Goal: Information Seeking & Learning: Learn about a topic

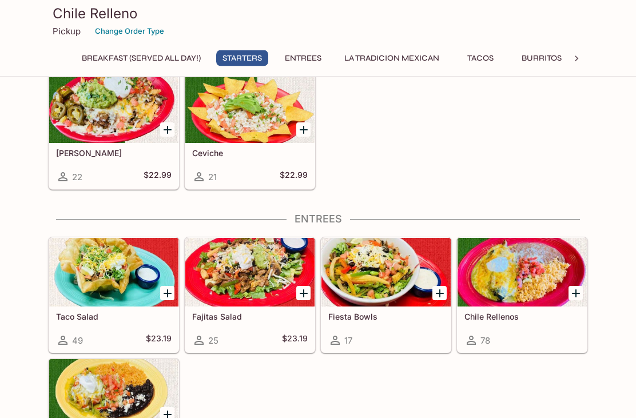
scroll to position [332, 0]
click at [248, 279] on div at bounding box center [249, 272] width 129 height 69
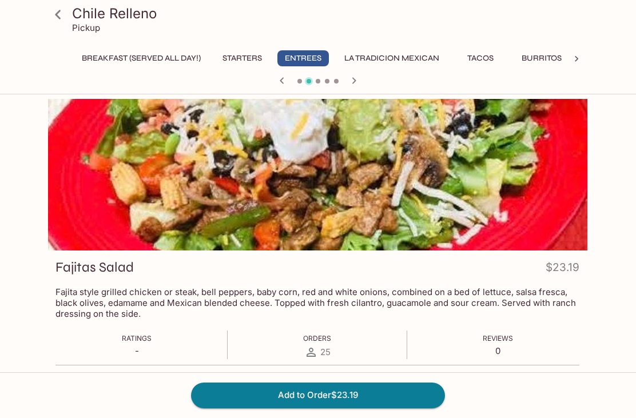
click at [62, 14] on icon at bounding box center [58, 15] width 20 height 20
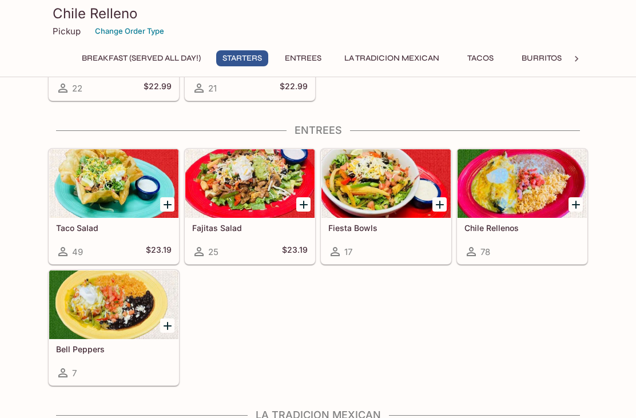
scroll to position [410, 0]
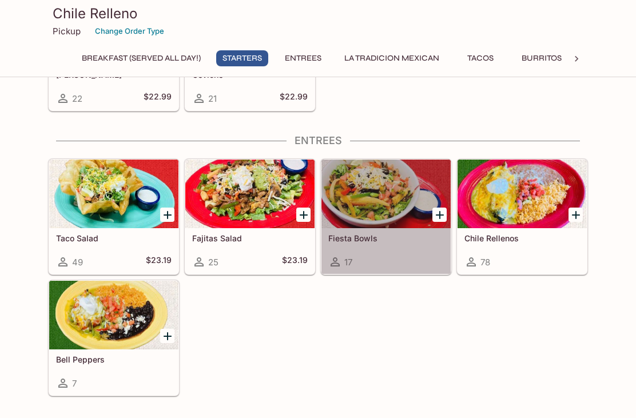
click at [378, 206] on div at bounding box center [385, 193] width 129 height 69
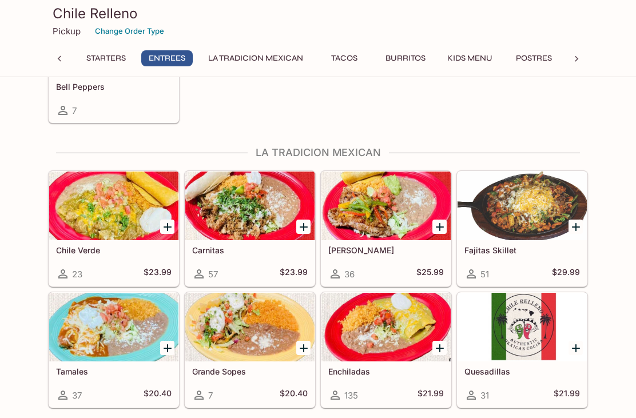
scroll to position [682, 0]
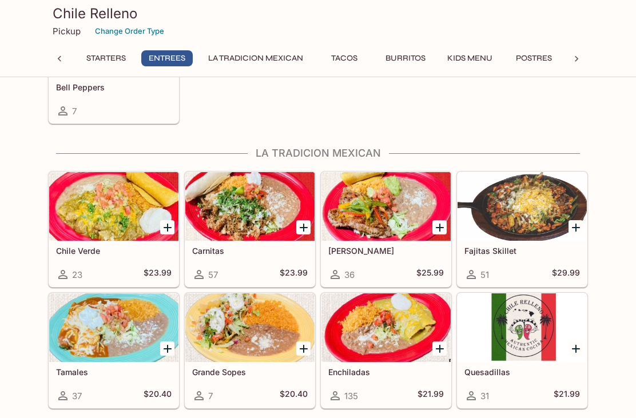
click at [119, 333] on div at bounding box center [113, 327] width 129 height 69
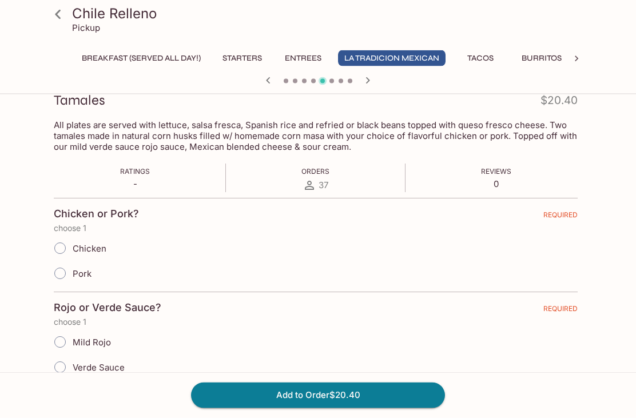
scroll to position [167, 0]
click at [55, 16] on icon at bounding box center [58, 15] width 20 height 20
